Goal: Task Accomplishment & Management: Manage account settings

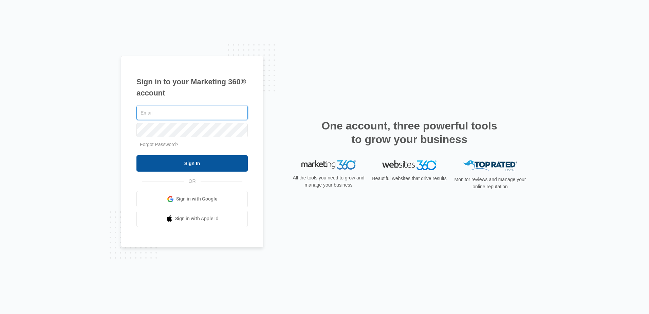
type input "[PERSON_NAME][EMAIL_ADDRESS][DOMAIN_NAME]"
click at [219, 162] on input "Sign In" at bounding box center [192, 163] width 111 height 16
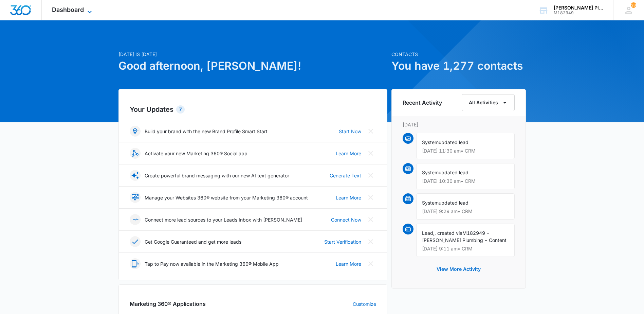
click at [77, 8] on span "Dashboard" at bounding box center [68, 9] width 32 height 7
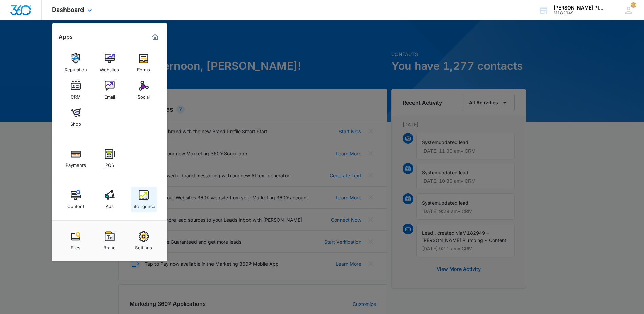
click at [146, 197] on img at bounding box center [144, 195] width 10 height 10
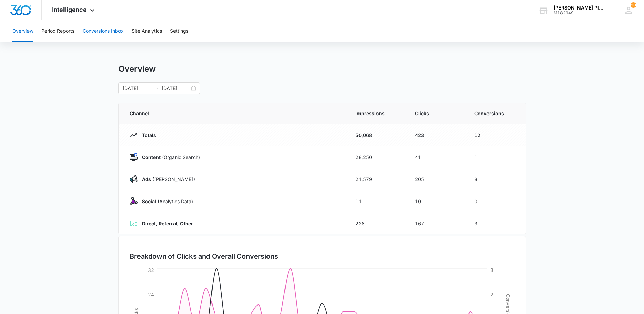
click at [93, 30] on button "Conversions Inbox" at bounding box center [103, 31] width 41 height 22
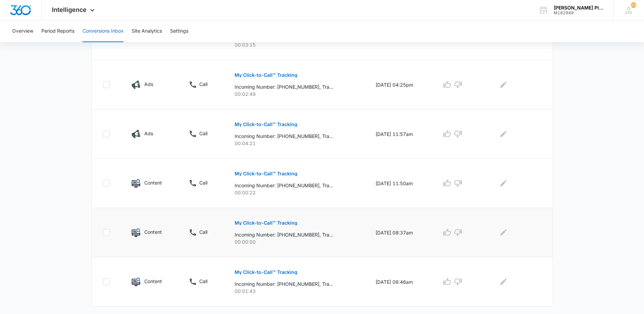
scroll to position [402, 0]
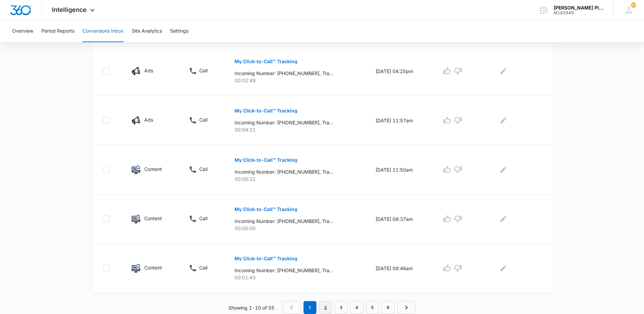
click at [328, 307] on link "2" at bounding box center [325, 307] width 13 height 13
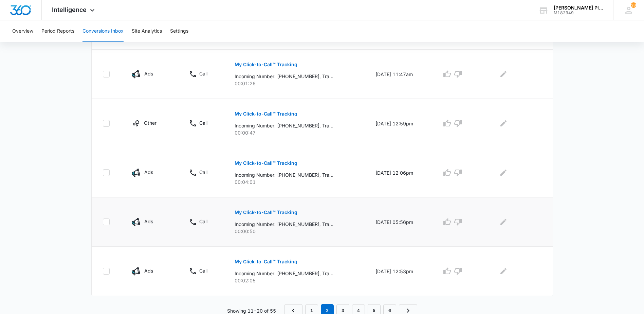
scroll to position [414, 0]
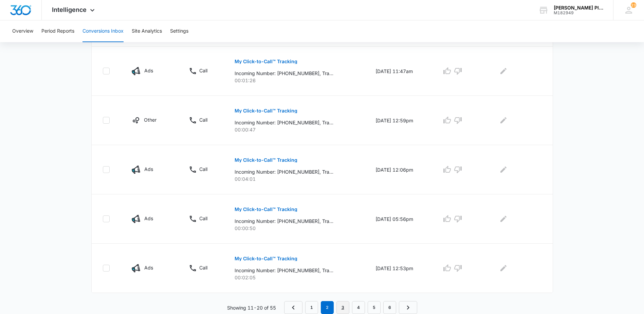
click at [343, 310] on link "3" at bounding box center [343, 307] width 13 height 13
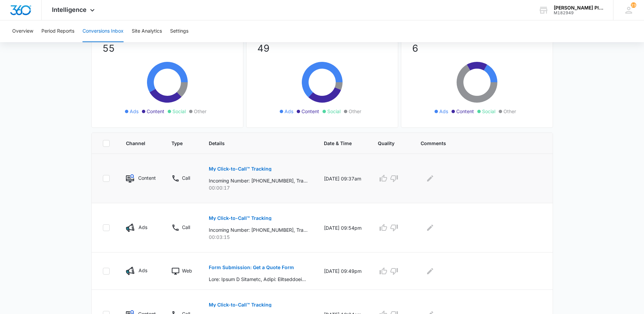
scroll to position [50, 0]
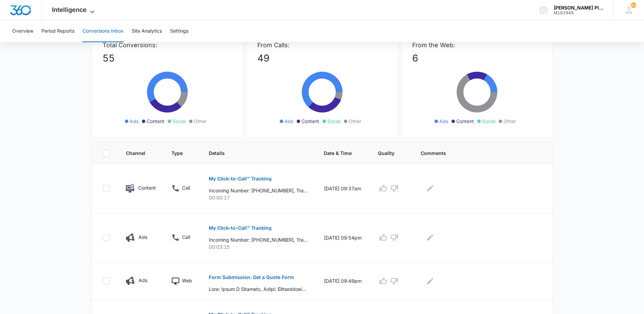
click at [86, 10] on span "Intelligence" at bounding box center [69, 9] width 35 height 7
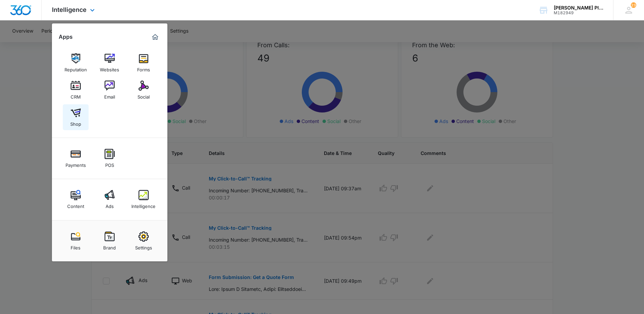
click at [74, 117] on img at bounding box center [76, 113] width 10 height 10
